Goal: Task Accomplishment & Management: Complete application form

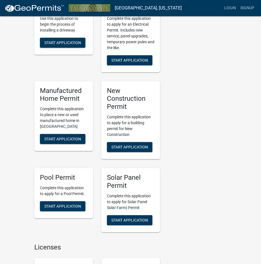
scroll to position [157, 0]
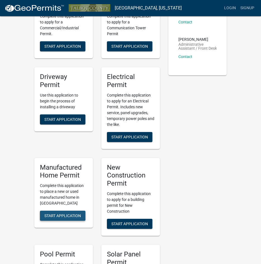
click at [63, 218] on span "Start Application" at bounding box center [62, 216] width 37 height 4
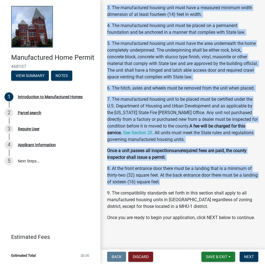
scroll to position [373, 0]
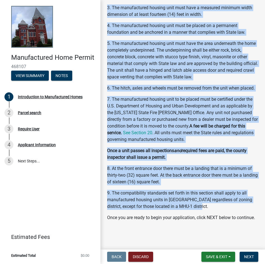
drag, startPoint x: 109, startPoint y: 57, endPoint x: 206, endPoint y: 199, distance: 172.1
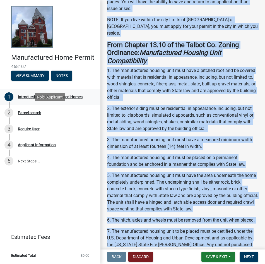
scroll to position [122, 0]
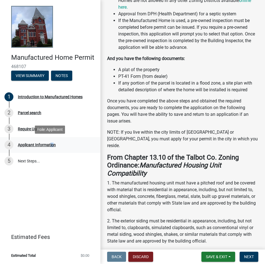
drag, startPoint x: 48, startPoint y: 145, endPoint x: 52, endPoint y: 148, distance: 4.9
click at [52, 148] on div "4 Applicant Information" at bounding box center [47, 144] width 87 height 9
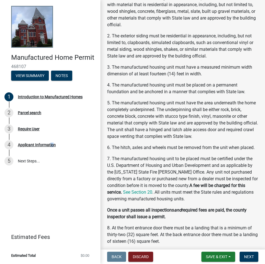
scroll to position [234, 0]
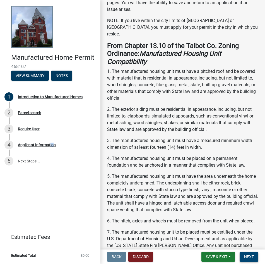
click at [247, 252] on button "Next" at bounding box center [249, 257] width 19 height 10
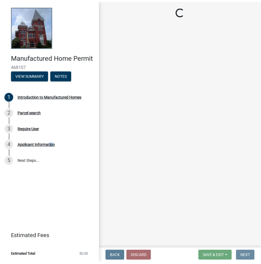
scroll to position [0, 0]
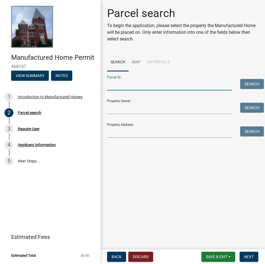
drag, startPoint x: 123, startPoint y: 84, endPoint x: 190, endPoint y: 91, distance: 66.8
click at [188, 90] on input "Parcel ID:" at bounding box center [169, 84] width 125 height 11
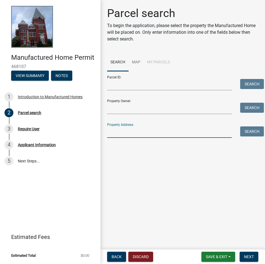
click at [189, 128] on input "Property Address:" at bounding box center [169, 132] width 125 height 11
click at [244, 174] on main "Parcel search To begin the application, please select the property the Manufact…" at bounding box center [183, 123] width 165 height 247
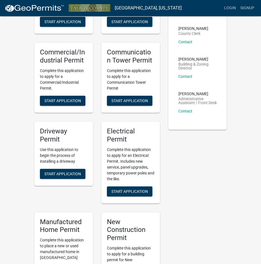
scroll to position [112, 0]
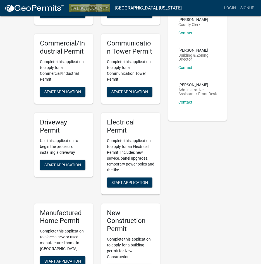
click at [187, 88] on p "Administrative Assistant / Front Desk" at bounding box center [197, 92] width 39 height 8
drag, startPoint x: 207, startPoint y: 90, endPoint x: 183, endPoint y: 78, distance: 26.4
click at [183, 78] on li "[PERSON_NAME] Administrative Assistant / Front Desk Contact" at bounding box center [197, 95] width 47 height 35
drag, startPoint x: 213, startPoint y: 86, endPoint x: 195, endPoint y: 89, distance: 18.2
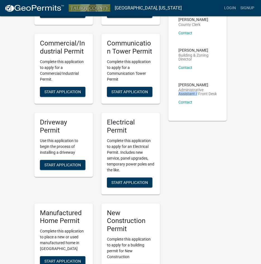
click at [195, 89] on p "Administrative Assistant / Front Desk" at bounding box center [197, 92] width 39 height 8
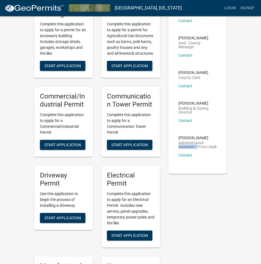
scroll to position [0, 0]
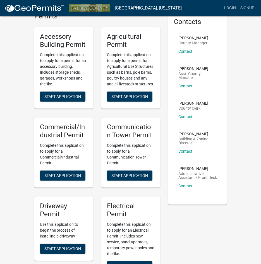
click at [220, 128] on li "[PERSON_NAME] Building & Zoning Director Contact" at bounding box center [197, 145] width 47 height 35
